Goal: Transaction & Acquisition: Purchase product/service

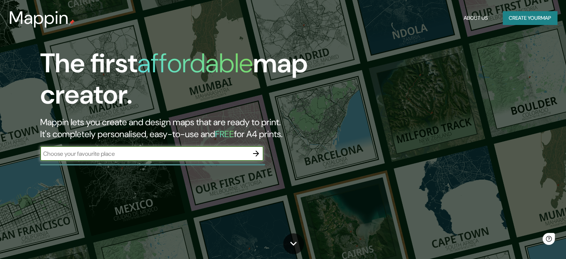
click at [214, 160] on div "​" at bounding box center [151, 153] width 223 height 15
type input "ica-[GEOGRAPHIC_DATA]"
click at [255, 153] on icon "button" at bounding box center [256, 153] width 9 height 9
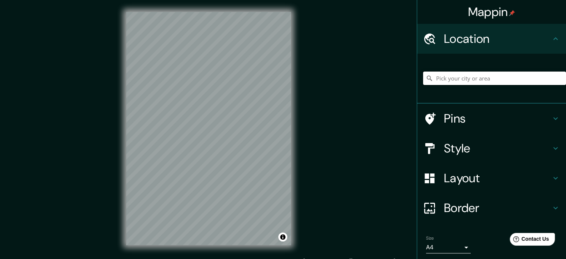
click at [446, 79] on input "Pick your city or area" at bounding box center [494, 77] width 143 height 13
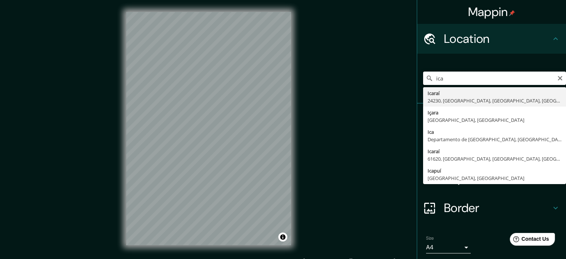
type input "Icaraí, 24230, [GEOGRAPHIC_DATA], [GEOGRAPHIC_DATA], [GEOGRAPHIC_DATA]"
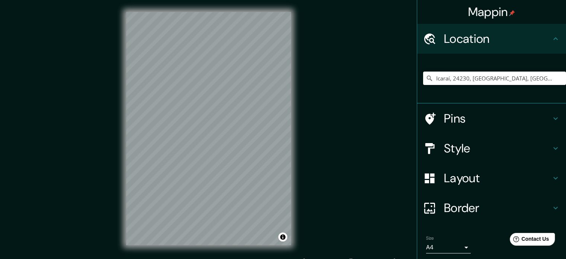
click at [486, 80] on input "Icaraí, 24230, [GEOGRAPHIC_DATA], [GEOGRAPHIC_DATA], [GEOGRAPHIC_DATA]" at bounding box center [494, 77] width 143 height 13
drag, startPoint x: 540, startPoint y: 80, endPoint x: 417, endPoint y: 104, distance: 125.2
click at [417, 104] on ul "Location [GEOGRAPHIC_DATA], 24230, [GEOGRAPHIC_DATA], [GEOGRAPHIC_DATA], [GEOGR…" at bounding box center [491, 154] width 149 height 261
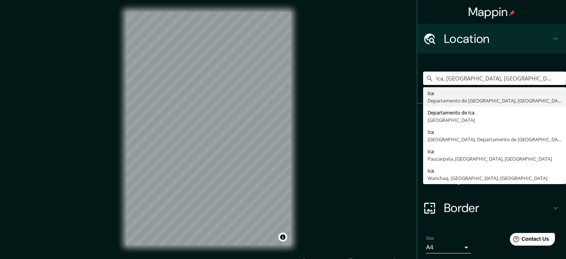
type input "Ica, [GEOGRAPHIC_DATA], [GEOGRAPHIC_DATA]"
click at [421, 58] on div "Ica, [GEOGRAPHIC_DATA], [GEOGRAPHIC_DATA] Ica [GEOGRAPHIC_DATA], [GEOGRAPHIC_DA…" at bounding box center [491, 79] width 149 height 50
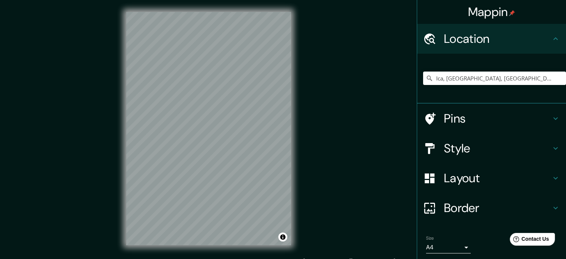
click at [449, 115] on h4 "Pins" at bounding box center [497, 118] width 107 height 15
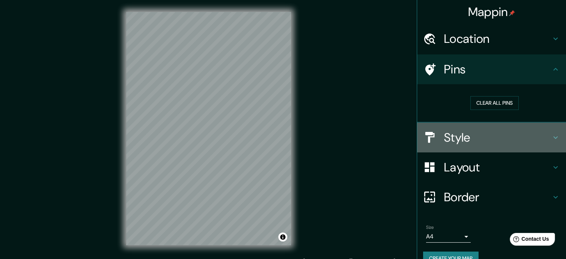
click at [448, 134] on h4 "Style" at bounding box center [497, 137] width 107 height 15
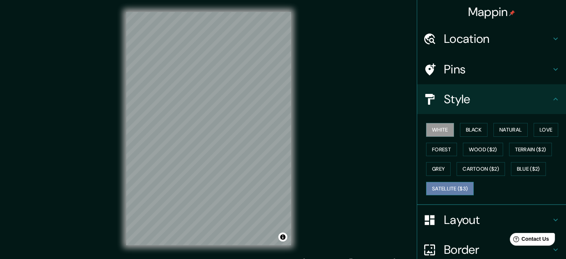
click at [445, 185] on button "Satellite ($3)" at bounding box center [450, 189] width 48 height 14
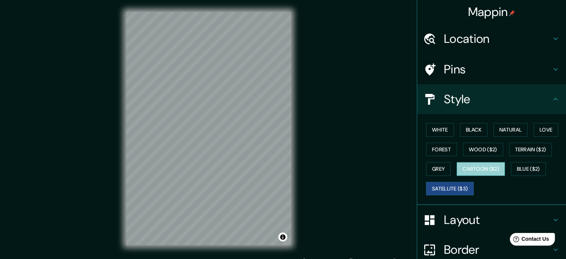
click at [480, 170] on button "Cartoon ($2)" at bounding box center [481, 169] width 48 height 14
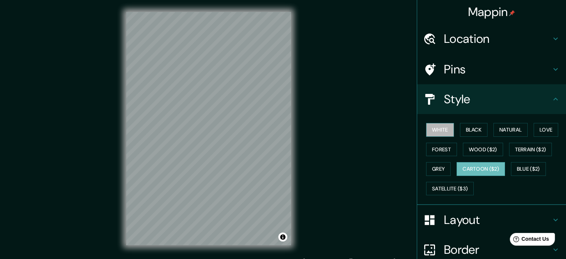
click at [439, 132] on button "White" at bounding box center [440, 130] width 28 height 14
click at [436, 149] on button "Forest" at bounding box center [441, 150] width 31 height 14
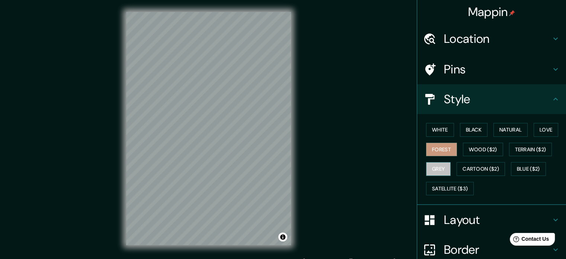
click at [435, 168] on button "Grey" at bounding box center [438, 169] width 25 height 14
click at [438, 130] on button "White" at bounding box center [440, 130] width 28 height 14
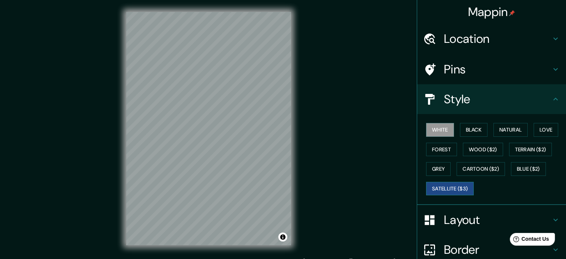
click at [453, 185] on button "Satellite ($3)" at bounding box center [450, 189] width 48 height 14
click at [473, 165] on button "Cartoon ($2)" at bounding box center [481, 169] width 48 height 14
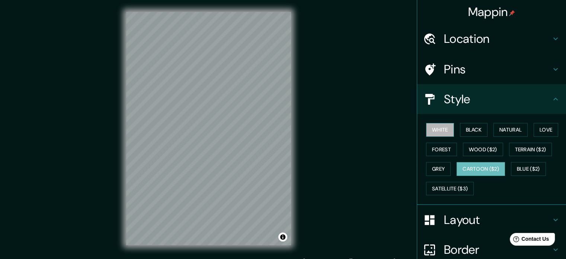
click at [438, 131] on button "White" at bounding box center [440, 130] width 28 height 14
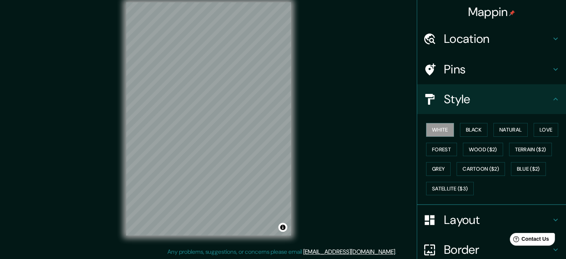
click at [454, 213] on h4 "Layout" at bounding box center [497, 219] width 107 height 15
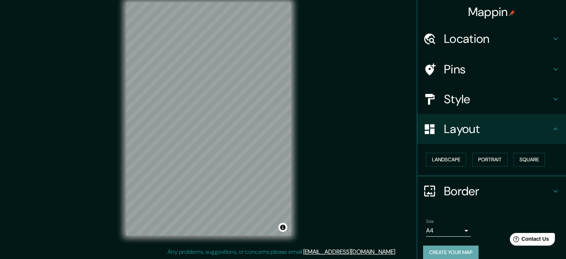
click at [453, 245] on button "Create your map" at bounding box center [450, 252] width 55 height 14
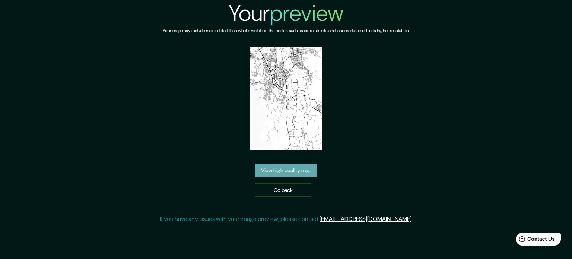
click at [288, 169] on link "View high quality map" at bounding box center [286, 170] width 62 height 14
